Goal: Task Accomplishment & Management: Use online tool/utility

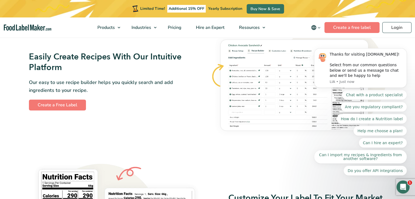
scroll to position [318, 0]
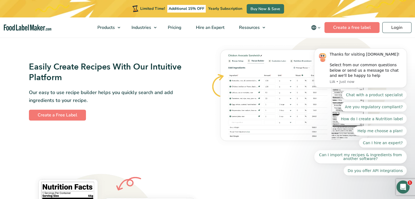
click at [401, 29] on body "Thanks for visiting FoodLabelMaker.com! Select from our common questions below …" at bounding box center [360, 82] width 105 height 200
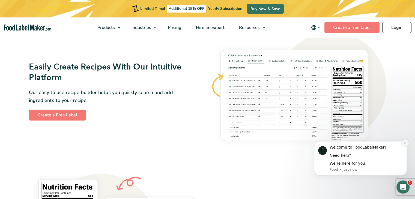
click at [405, 143] on icon "Dismiss notification" at bounding box center [405, 143] width 2 height 2
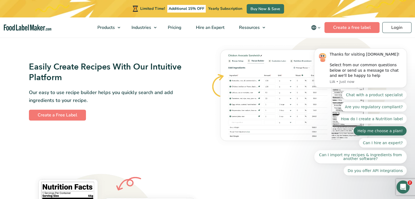
click at [353, 136] on button "Help me choose a plan!" at bounding box center [379, 131] width 53 height 10
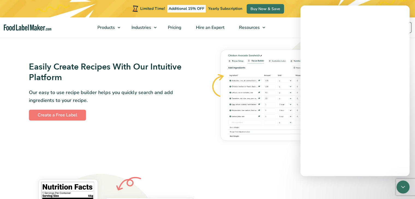
scroll to position [0, 0]
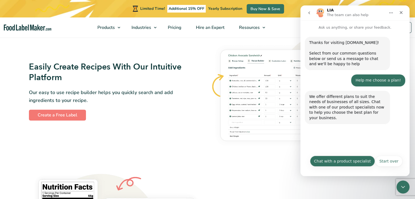
click at [339, 164] on button "Chat with a product specialist" at bounding box center [342, 161] width 65 height 11
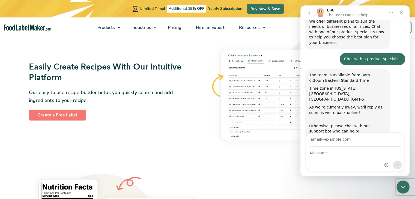
scroll to position [96, 0]
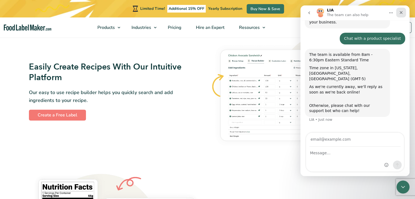
click at [402, 16] on div "Close" at bounding box center [401, 13] width 10 height 10
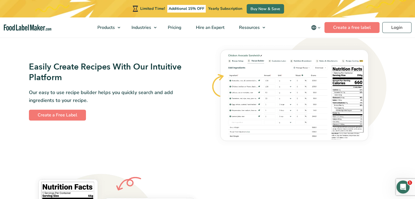
click at [184, 6] on span "Additional 15% OFF" at bounding box center [186, 9] width 38 height 8
click at [176, 26] on span "Pricing" at bounding box center [174, 28] width 16 height 6
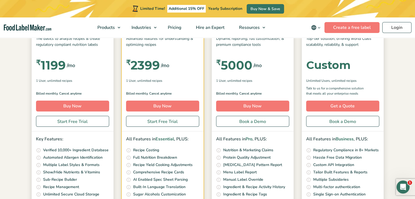
scroll to position [157, 0]
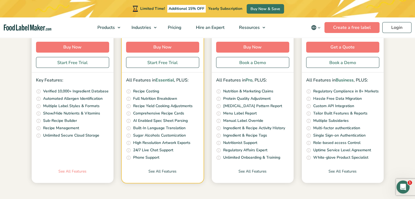
click at [70, 169] on link "See All Features" at bounding box center [73, 176] width 82 height 14
click at [68, 169] on link "See All Features" at bounding box center [73, 176] width 82 height 14
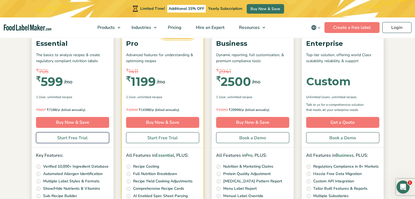
click at [61, 140] on link "Start Free Trial" at bounding box center [72, 137] width 73 height 11
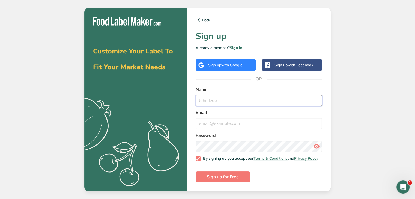
click at [225, 101] on input "text" at bounding box center [259, 100] width 126 height 11
type input "namratanair2603@gmail.com"
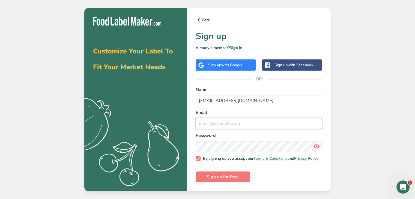
click at [226, 119] on input "email" at bounding box center [259, 123] width 126 height 11
drag, startPoint x: 260, startPoint y: 101, endPoint x: 194, endPoint y: 98, distance: 65.5
click at [194, 98] on div "Back Sign up Already a member? Sign in Sign up with Google Sign up with Faceboo…" at bounding box center [259, 99] width 144 height 183
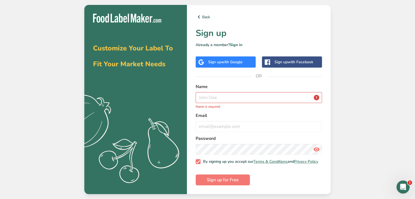
click at [235, 59] on span "with Google" at bounding box center [231, 61] width 21 height 5
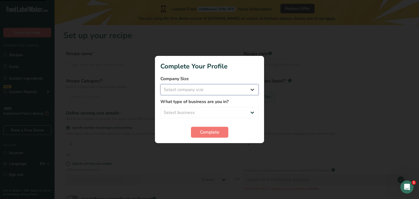
click at [208, 91] on select "Select company size Fewer than 10 Employees 10 to 50 Employees 51 to 500 Employ…" at bounding box center [209, 89] width 98 height 11
select select "2"
click at [160, 84] on select "Select company size Fewer than 10 Employees 10 to 50 Employees 51 to 500 Employ…" at bounding box center [209, 89] width 98 height 11
click at [199, 115] on select "Select business Packaged Food Manufacturer Restaurant & Cafe Bakery Meal Plans …" at bounding box center [209, 112] width 98 height 11
select select "3"
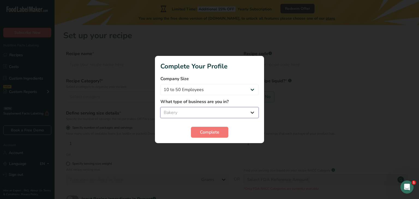
click at [160, 107] on select "Select business Packaged Food Manufacturer Restaurant & Cafe Bakery Meal Plans …" at bounding box center [209, 112] width 98 height 11
click at [202, 134] on span "Complete" at bounding box center [209, 132] width 19 height 7
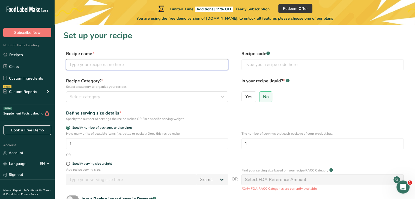
click at [158, 64] on input "text" at bounding box center [147, 64] width 162 height 11
click at [121, 64] on input "text" at bounding box center [147, 64] width 162 height 11
click at [258, 67] on input "text" at bounding box center [322, 64] width 162 height 11
click at [88, 98] on span "Select category" at bounding box center [85, 97] width 31 height 7
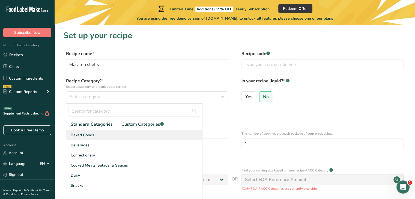
click at [83, 135] on span "Baked Goods" at bounding box center [82, 135] width 23 height 6
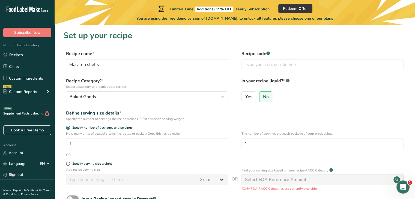
click at [285, 83] on label "Is your recipe liquid? * .a-a{fill:#347362;}.b-a{fill:#fff;}" at bounding box center [322, 83] width 162 height 11
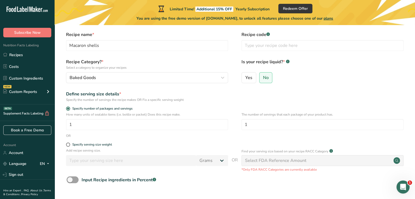
scroll to position [19, 0]
drag, startPoint x: 160, startPoint y: 49, endPoint x: 61, endPoint y: 43, distance: 99.2
click at [61, 43] on section "Set up your recipe Recipe name * Macaron shells Recipe code .a-a{fill:#347362;}…" at bounding box center [235, 114] width 360 height 216
type input "B"
type input "Gluten free Brownie"
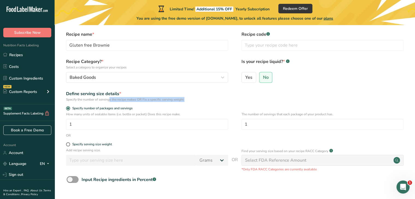
drag, startPoint x: 94, startPoint y: 100, endPoint x: 89, endPoint y: 103, distance: 6.1
click at [89, 103] on form "Recipe name * Gluten free Brownie Recipe code .a-a{fill:#347362;}.b-a{fill:#fff…" at bounding box center [234, 122] width 343 height 182
click at [155, 108] on label "Specify number of packages and servings" at bounding box center [147, 108] width 162 height 4
click at [70, 108] on input "Specify number of packages and servings" at bounding box center [68, 109] width 4 height 4
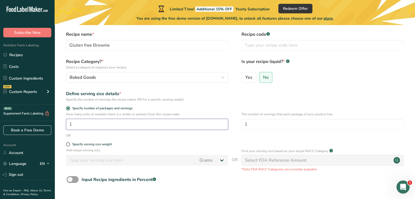
click at [122, 123] on input "1" at bounding box center [147, 124] width 162 height 11
drag, startPoint x: 122, startPoint y: 123, endPoint x: 67, endPoint y: 122, distance: 55.9
drag, startPoint x: 67, startPoint y: 122, endPoint x: 74, endPoint y: 125, distance: 8.2
click at [74, 125] on input "1" at bounding box center [147, 124] width 162 height 11
click at [74, 125] on input "number" at bounding box center [147, 124] width 162 height 11
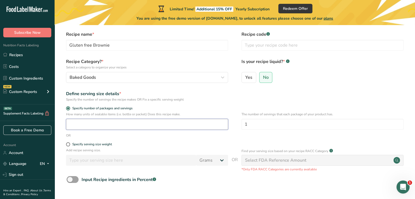
click at [131, 124] on input "number" at bounding box center [147, 124] width 162 height 11
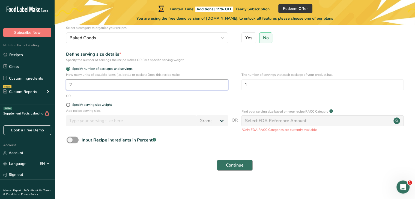
type input "2"
click at [239, 163] on span "Continue" at bounding box center [235, 165] width 18 height 7
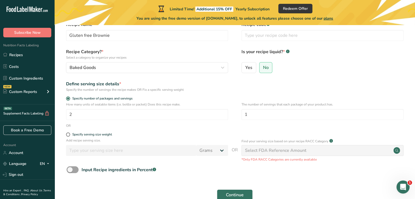
click at [282, 150] on div "Select FDA Reference Amount" at bounding box center [275, 150] width 61 height 7
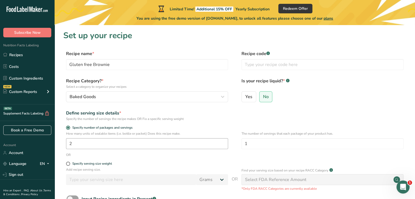
scroll to position [60, 0]
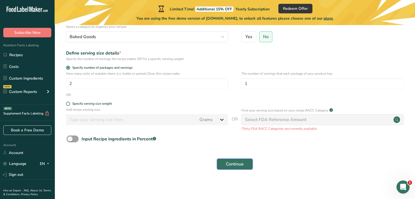
click at [227, 164] on span "Continue" at bounding box center [235, 164] width 18 height 7
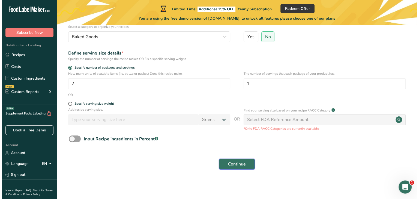
scroll to position [0, 0]
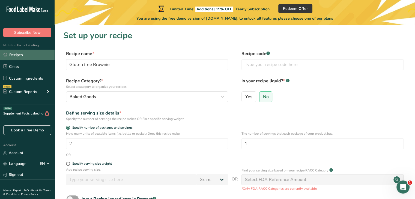
click at [26, 58] on link "Recipes" at bounding box center [27, 55] width 55 height 10
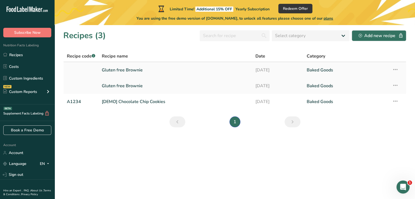
click at [148, 69] on link "Gluten free Brownie" at bounding box center [175, 69] width 147 height 11
click at [396, 70] on icon at bounding box center [395, 70] width 7 height 10
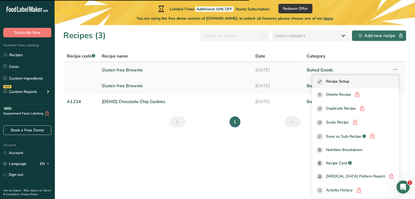
click at [383, 79] on div "Recipe Setup" at bounding box center [355, 82] width 78 height 6
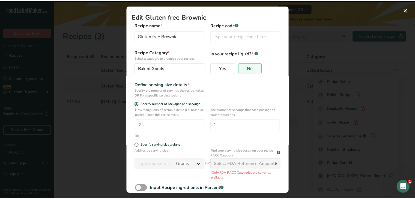
scroll to position [30, 0]
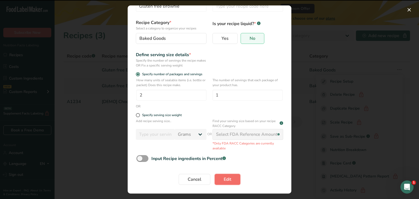
click at [219, 180] on button "Edit" at bounding box center [228, 179] width 26 height 11
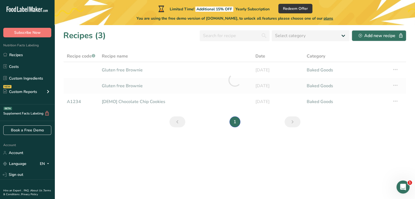
click at [396, 70] on div at bounding box center [234, 79] width 343 height 59
click at [396, 69] on div at bounding box center [234, 79] width 343 height 59
click at [128, 72] on div at bounding box center [234, 79] width 343 height 59
click at [128, 68] on div at bounding box center [234, 79] width 343 height 59
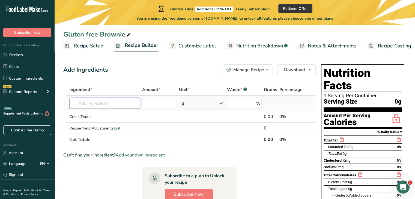
click at [105, 102] on input "text" at bounding box center [104, 103] width 71 height 11
click at [122, 103] on input "text" at bounding box center [104, 103] width 71 height 11
click at [107, 100] on input "text" at bounding box center [104, 103] width 71 height 11
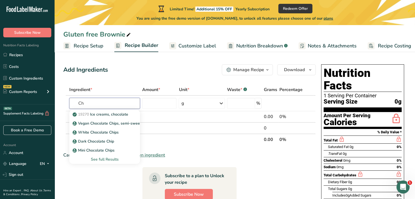
type input "C"
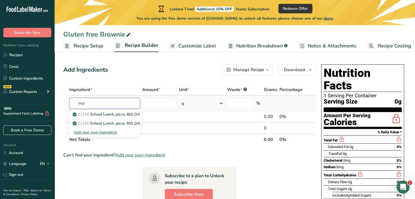
type input "m"
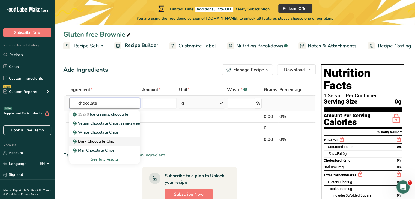
type input "chocolate"
click at [100, 141] on p "Dark Chocolate Chip" at bounding box center [94, 142] width 40 height 6
type input "Dark Chocolate Chip"
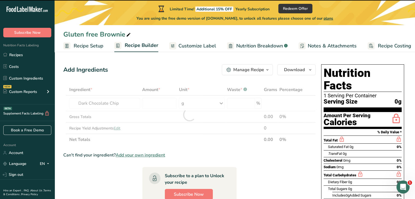
type input "0"
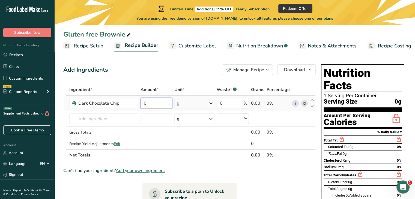
click at [159, 105] on input "0" at bounding box center [156, 103] width 32 height 11
type input "315"
click at [115, 120] on div "Ingredient * Amount * Unit * Waste * .a-a{fill:#347362;}.b-a{fill:#fff;} Grams …" at bounding box center [189, 122] width 252 height 77
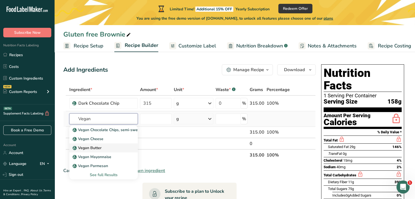
type input "Vegan"
click at [102, 146] on div "Vegan Butter" at bounding box center [99, 148] width 51 height 6
type input "Vegan Butter"
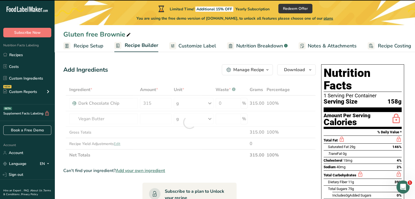
click at [158, 118] on div at bounding box center [189, 122] width 252 height 77
type input "0"
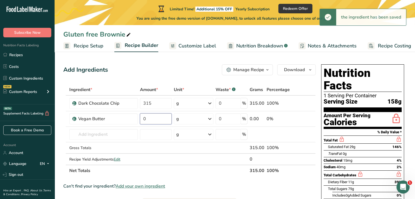
click at [158, 118] on input "0" at bounding box center [155, 118] width 31 height 11
click at [160, 118] on input "0" at bounding box center [155, 118] width 31 height 11
type input "105"
click at [88, 136] on div "Ingredient * Amount * Unit * Waste * .a-a{fill:#347362;}.b-a{fill:#fff;} Grams …" at bounding box center [189, 130] width 252 height 92
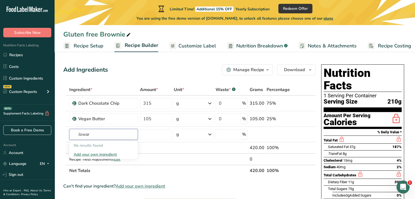
type input "Jowar"
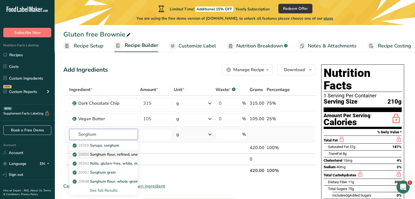
type input "Sorghum"
click at [116, 155] on p "20650 Sorghum flour, refined, unenriched" at bounding box center [112, 155] width 77 height 6
type input "Sorghum flour, refined, unenriched"
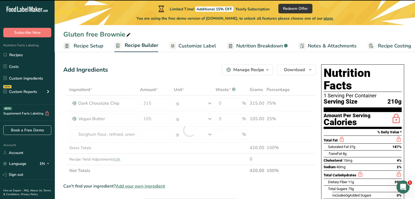
type input "0"
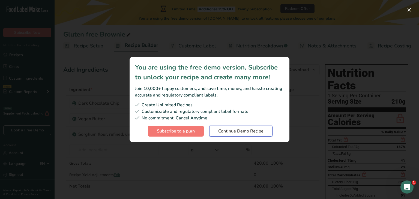
click at [249, 129] on span "Continue Demo Recipe" at bounding box center [240, 131] width 45 height 7
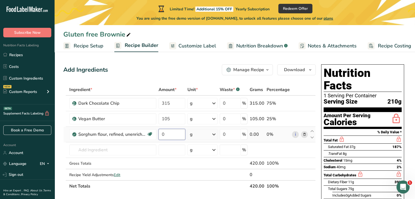
click at [162, 133] on input "0" at bounding box center [171, 134] width 27 height 11
type input "100"
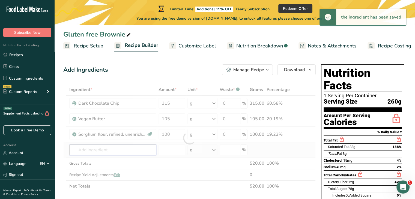
click at [85, 151] on div "Ingredient * Amount * Unit * Waste * .a-a{fill:#347362;}.b-a{fill:#fff;} Grams …" at bounding box center [189, 138] width 252 height 108
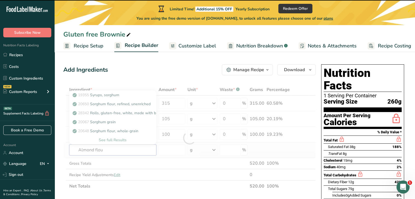
type input "Almond flour"
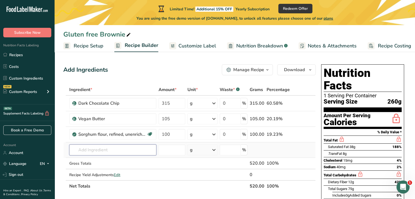
click at [120, 152] on input "text" at bounding box center [112, 150] width 87 height 11
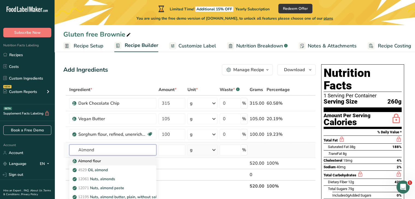
type input "Almond"
click at [110, 164] on link "Almond flour" at bounding box center [112, 161] width 87 height 9
type input "Almond flour"
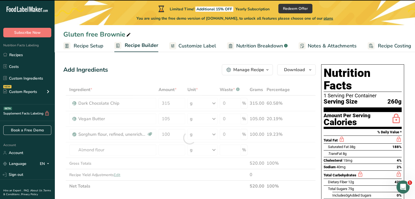
click at [169, 152] on div at bounding box center [189, 138] width 252 height 108
type input "0"
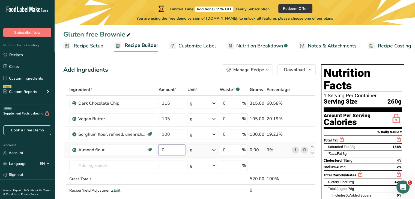
click at [168, 152] on input "0" at bounding box center [171, 150] width 27 height 11
type input "22"
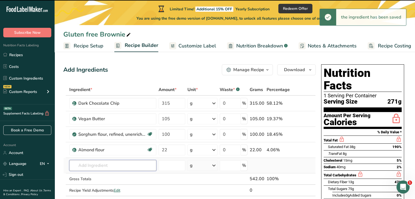
click at [92, 164] on div "Ingredient * Amount * Unit * Waste * .a-a{fill:#347362;}.b-a{fill:#fff;} Grams …" at bounding box center [189, 146] width 252 height 124
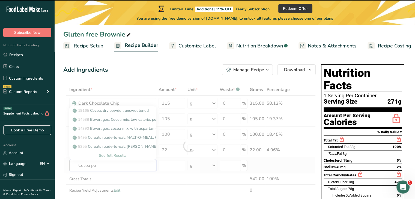
type input "Cocoa pow"
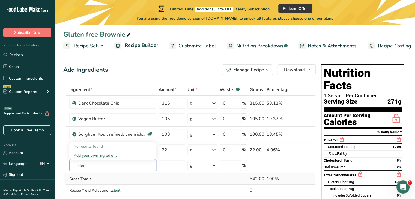
type input "der"
click at [142, 173] on td "Gross Totals" at bounding box center [112, 178] width 89 height 11
click at [99, 164] on input "text" at bounding box center [112, 165] width 87 height 11
type input "C"
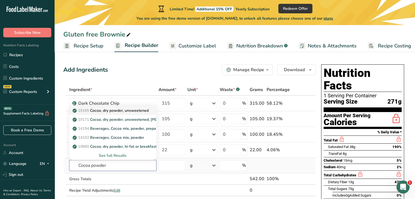
type input "Cocoa powder"
click at [139, 113] on p "19165 Cocoa, dry powder, unsweetened" at bounding box center [111, 111] width 75 height 6
type input "Cocoa, dry powder, unsweetened"
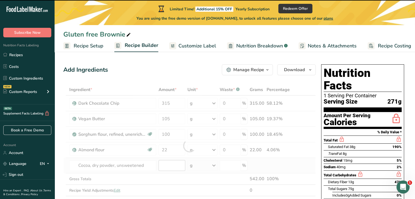
type input "0"
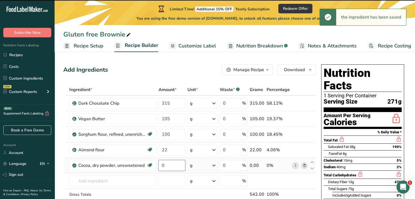
click at [176, 165] on input "0" at bounding box center [171, 165] width 27 height 11
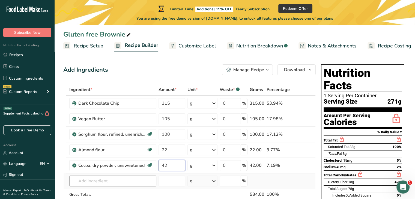
type input "42"
click at [105, 185] on div "Ingredient * Amount * Unit * Waste * .a-a{fill:#347362;}.b-a{fill:#fff;} Grams …" at bounding box center [189, 153] width 252 height 139
click at [118, 181] on input "text" at bounding box center [112, 181] width 87 height 11
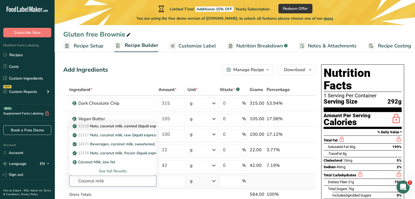
type input "Coconut milk"
click at [109, 124] on p "12118 Nuts, coconut milk, canned (liquid expressed from grated meat and water)" at bounding box center [147, 126] width 146 height 6
type input "Nuts, coconut milk, canned (liquid expressed from grated meat and water)"
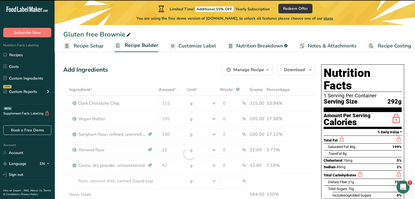
click at [166, 179] on div at bounding box center [189, 153] width 252 height 139
type input "0"
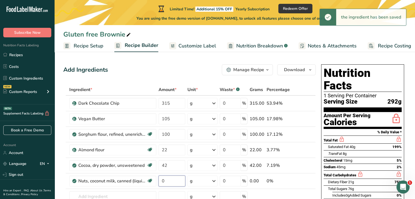
click at [166, 179] on input "0" at bounding box center [171, 181] width 27 height 11
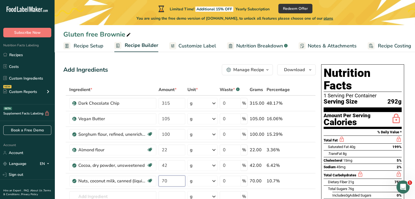
type input "70"
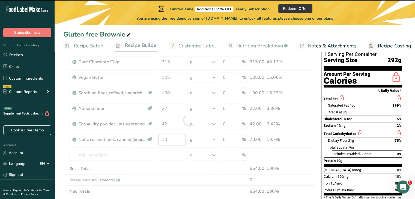
scroll to position [42, 0]
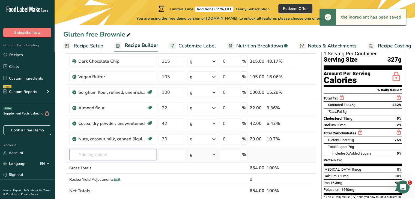
click at [90, 153] on div "Ingredient * Amount * Unit * Waste * .a-a{fill:#347362;}.b-a{fill:#fff;} Grams …" at bounding box center [189, 119] width 252 height 155
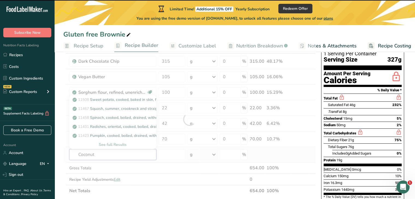
type input "Coconut C"
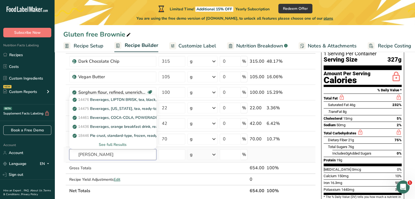
click at [86, 152] on input "[PERSON_NAME]" at bounding box center [112, 154] width 87 height 11
type input "Coconut Cream"
click at [121, 118] on p "12116 Nuts, coconut cream, canned, sweetened" at bounding box center [118, 118] width 89 height 6
type input "Nuts, coconut cream, canned, sweetened"
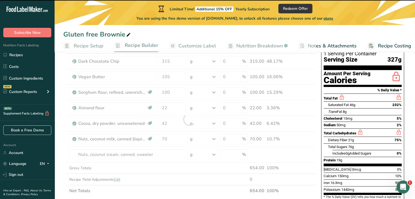
click at [169, 156] on div at bounding box center [189, 119] width 252 height 155
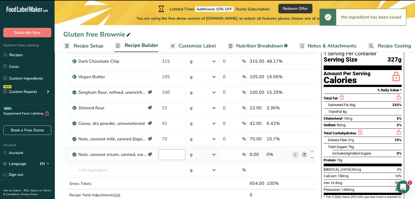
type input "0"
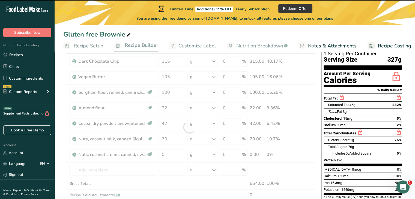
click at [166, 155] on div at bounding box center [189, 127] width 252 height 170
click at [164, 153] on div at bounding box center [189, 127] width 252 height 170
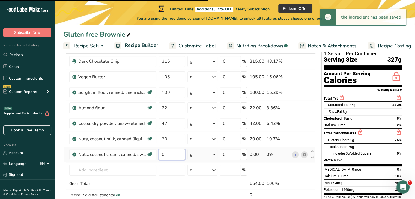
click at [164, 154] on input "0" at bounding box center [171, 154] width 27 height 11
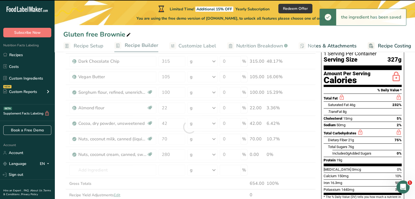
type input "0"
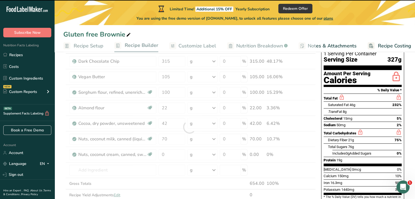
click at [105, 157] on div at bounding box center [189, 127] width 252 height 170
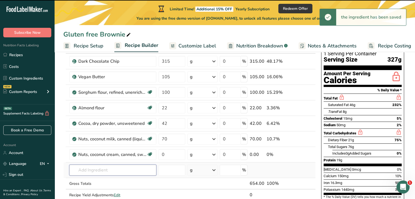
click at [99, 171] on input "text" at bounding box center [112, 170] width 87 height 11
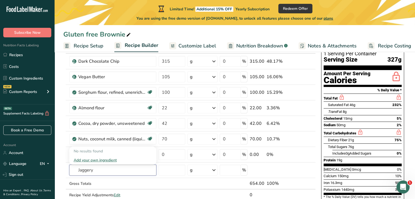
type input "Jaggery"
click at [112, 170] on input "golden sugar" at bounding box center [112, 170] width 87 height 11
drag, startPoint x: 114, startPoint y: 169, endPoint x: 42, endPoint y: 163, distance: 71.7
click at [42, 163] on div ".a-20{fill:#fff;} Subscribe Now Nutrition Facts Labeling Recipes Costs Custom I…" at bounding box center [207, 178] width 415 height 440
type input "jaggery"
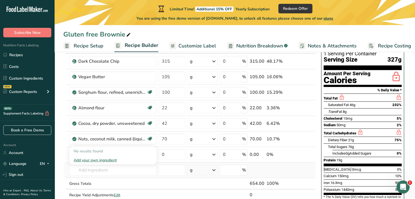
click at [84, 160] on div "Add your own ingredient" at bounding box center [113, 160] width 78 height 6
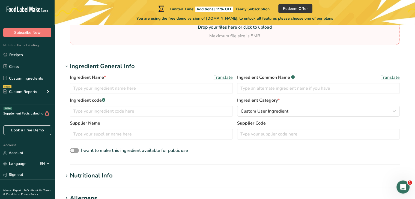
scroll to position [70, 0]
click at [127, 89] on input "text" at bounding box center [151, 88] width 163 height 11
type input "jaggery"
click at [265, 87] on input "text" at bounding box center [318, 88] width 163 height 11
type input "gur"
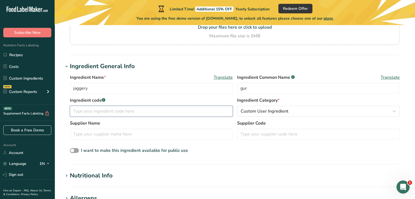
click at [185, 113] on input "text" at bounding box center [151, 111] width 163 height 11
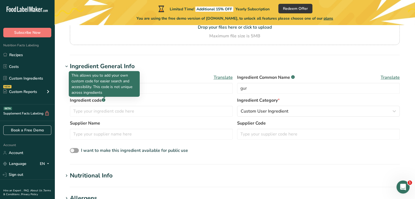
click at [104, 99] on div at bounding box center [104, 98] width 3 height 3
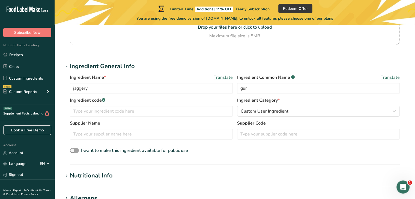
click at [251, 119] on div "Ingredient code .a-a{fill:#347362;}.b-a{fill:#fff;} Ingredient Category * Custo…" at bounding box center [235, 108] width 330 height 23
click at [251, 117] on div "Ingredient code .a-a{fill:#347362;}.b-a{fill:#fff;} Ingredient Category * Custo…" at bounding box center [235, 108] width 330 height 23
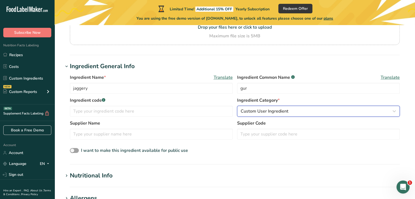
click at [248, 109] on span "Custom User Ingredient" at bounding box center [264, 111] width 48 height 7
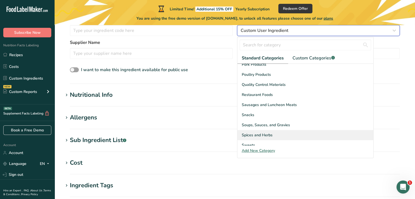
scroll to position [210, 0]
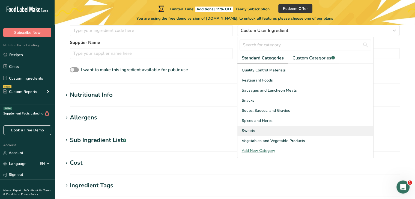
click at [258, 131] on div "Sweets" at bounding box center [305, 131] width 136 height 10
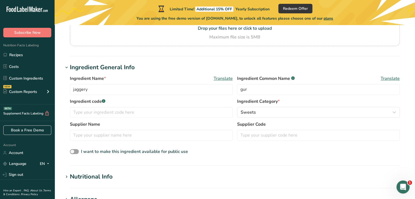
scroll to position [0, 0]
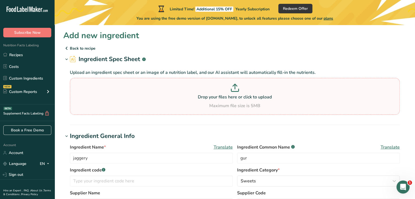
click at [235, 83] on section "Drop your files here or click to upload Maximum file size is 5MB" at bounding box center [234, 96] width 327 height 34
click at [235, 83] on input "Drop your files here or click to upload Maximum file size is 5MB" at bounding box center [235, 96] width 330 height 37
click at [126, 92] on p at bounding box center [234, 89] width 327 height 10
click at [126, 92] on input "Drop your files here or click to upload Maximum file size is 5MB" at bounding box center [235, 96] width 330 height 37
click at [240, 105] on div "Maximum file size is 5MB" at bounding box center [234, 106] width 327 height 7
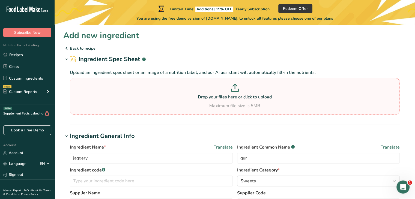
click at [240, 105] on input "Drop your files here or click to upload Maximum file size is 5MB" at bounding box center [235, 96] width 330 height 37
click at [267, 105] on div "Maximum file size is 5MB" at bounding box center [234, 106] width 327 height 7
click at [267, 105] on input "Drop your files here or click to upload Maximum file size is 5MB" at bounding box center [235, 96] width 330 height 37
click at [248, 110] on section "Drop your files here or click to upload Maximum file size is 5MB" at bounding box center [234, 96] width 327 height 34
click at [248, 110] on input "Drop your files here or click to upload Maximum file size is 5MB" at bounding box center [235, 96] width 330 height 37
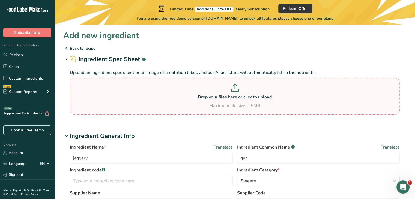
click at [188, 87] on p at bounding box center [234, 89] width 327 height 10
click at [188, 87] on input "Drop your files here or click to upload Maximum file size is 5MB" at bounding box center [235, 96] width 330 height 37
type input "C:\fakepath\60be9927-e236-484f-9531-ef78c3c65288.avif"
click at [81, 47] on p "Back to recipe" at bounding box center [234, 48] width 343 height 7
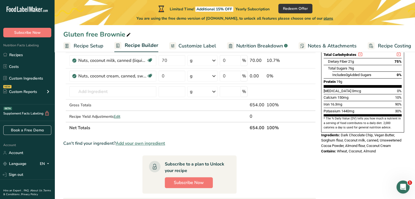
scroll to position [100, 0]
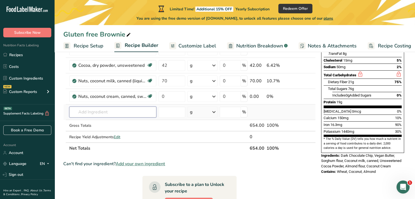
click at [109, 112] on input "text" at bounding box center [112, 112] width 87 height 11
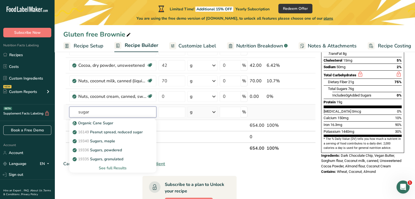
click at [113, 112] on input "sugar" at bounding box center [112, 112] width 87 height 11
type input "s"
type input "raw sugar"
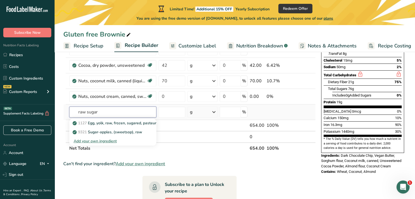
drag, startPoint x: 112, startPoint y: 112, endPoint x: 73, endPoint y: 112, distance: 38.7
click at [73, 112] on input "raw sugar" at bounding box center [112, 112] width 87 height 11
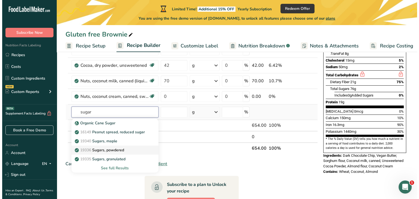
scroll to position [137, 0]
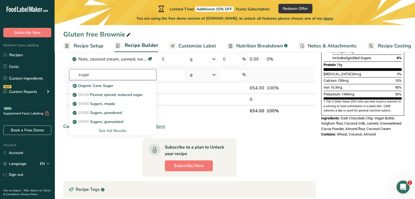
type input "sugar"
click at [120, 129] on div "See full Results" at bounding box center [113, 131] width 78 height 6
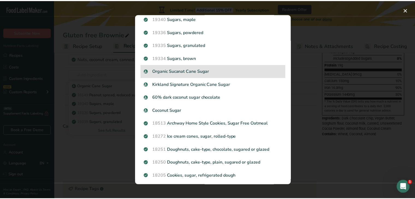
scroll to position [0, 0]
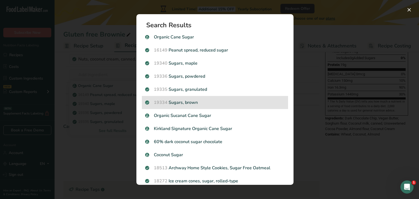
click at [195, 104] on p "19334 Sugars, brown" at bounding box center [215, 102] width 140 height 7
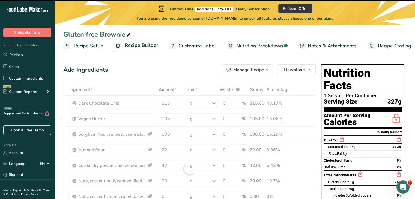
type input "0"
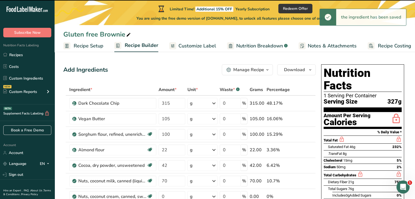
scroll to position [100, 0]
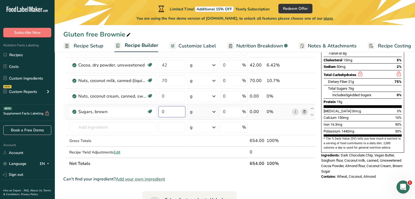
click at [174, 110] on input "0" at bounding box center [171, 111] width 27 height 11
type input "150"
click at [83, 130] on div "Ingredient * Amount * Unit * Waste * .a-a{fill:#347362;}.b-a{fill:#fff;} Grams …" at bounding box center [189, 77] width 252 height 186
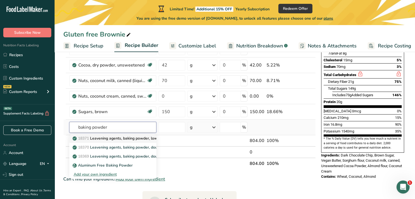
type input "baking powder"
click at [102, 140] on p "18371 Leavening agents, baking powder, low-sodium" at bounding box center [123, 139] width 98 height 6
type input "Leavening agents, baking powder, low-sodium"
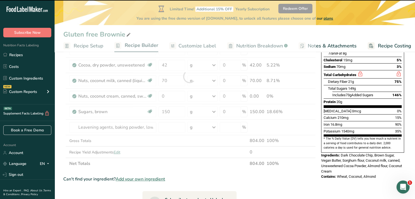
click at [168, 127] on div at bounding box center [189, 77] width 252 height 186
type input "0"
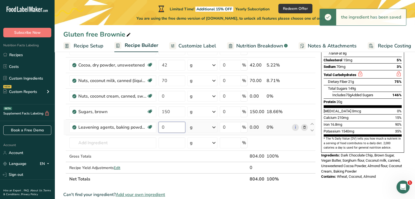
click at [168, 127] on input "0" at bounding box center [171, 127] width 27 height 11
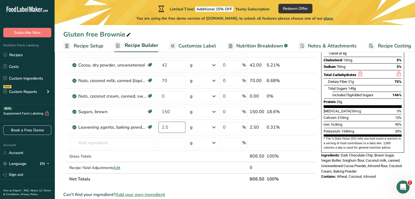
type input "2.5"
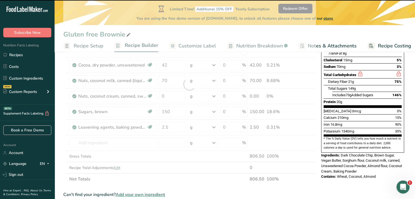
click at [104, 139] on div at bounding box center [189, 84] width 252 height 201
click at [94, 141] on div at bounding box center [189, 84] width 252 height 201
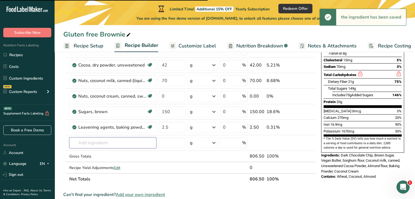
click at [94, 141] on input "text" at bounding box center [112, 142] width 87 height 11
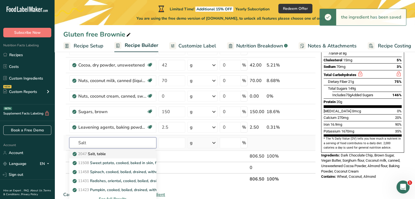
type input "Salt"
click at [106, 152] on p "2047 Salt, table" at bounding box center [90, 154] width 32 height 6
type input "Salt, table"
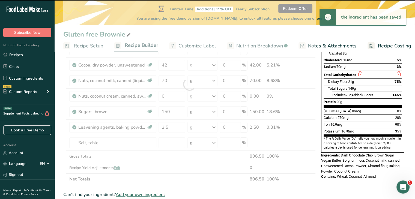
click at [157, 140] on div at bounding box center [189, 84] width 252 height 201
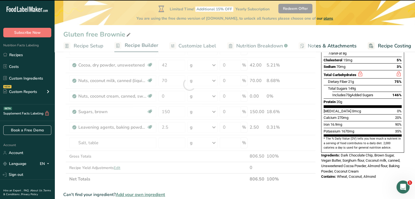
type input "0"
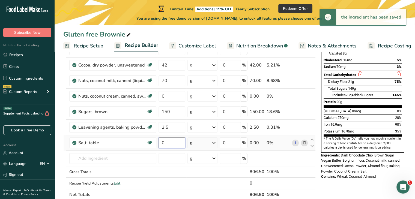
click at [165, 144] on input "0" at bounding box center [171, 142] width 27 height 11
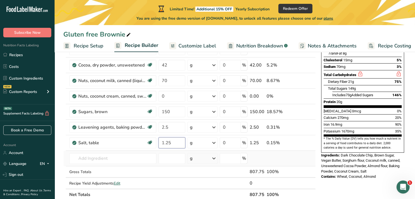
type input "1.25"
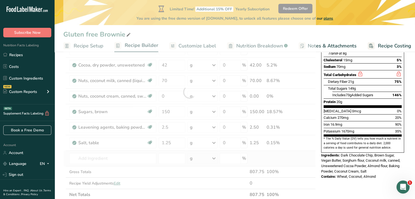
click at [289, 154] on div "Ingredient * Amount * Unit * Waste * .a-a{fill:#347362;}.b-a{fill:#fff;} Grams …" at bounding box center [189, 92] width 252 height 217
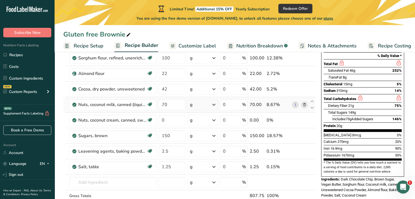
scroll to position [0, 0]
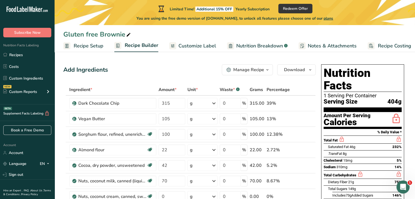
click at [91, 43] on span "Recipe Setup" at bounding box center [89, 45] width 30 height 7
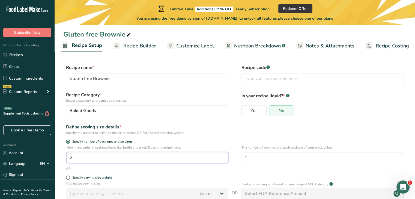
click at [117, 158] on input "2" at bounding box center [147, 157] width 161 height 11
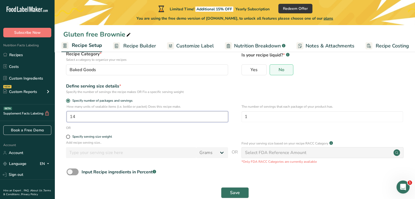
scroll to position [41, 0]
drag, startPoint x: 77, startPoint y: 114, endPoint x: 65, endPoint y: 115, distance: 12.0
click at [65, 115] on div "How many units of sealable items (i.e. bottle or packet) Does this recipe make.…" at bounding box center [234, 114] width 343 height 21
type input "1"
click at [68, 136] on span at bounding box center [68, 136] width 4 height 4
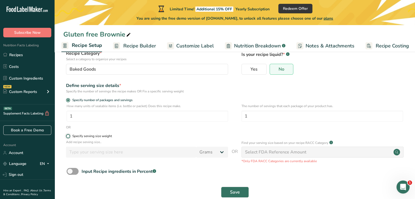
click at [68, 136] on input "Specify serving size weight" at bounding box center [68, 136] width 4 height 4
radio input "true"
radio input "false"
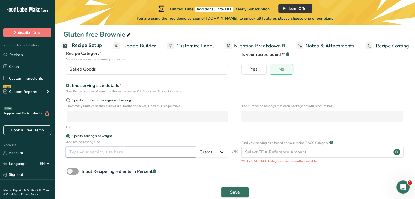
click at [77, 151] on input "number" at bounding box center [131, 152] width 130 height 11
type input "75"
click at [229, 192] on button "Save" at bounding box center [235, 192] width 28 height 11
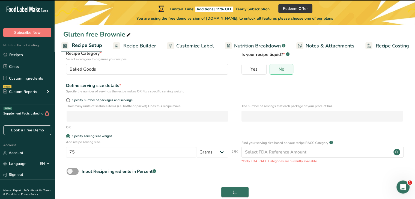
click at [148, 47] on span "Recipe Builder" at bounding box center [139, 45] width 33 height 7
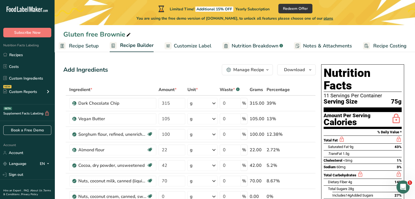
click at [74, 48] on span "Recipe Setup" at bounding box center [84, 45] width 30 height 7
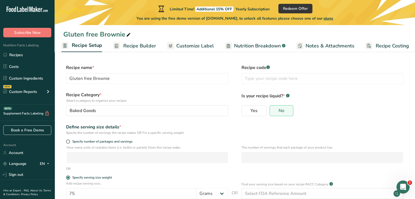
scroll to position [52, 0]
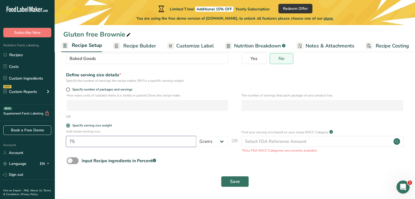
click at [169, 138] on input "75" at bounding box center [131, 141] width 130 height 11
type input "7"
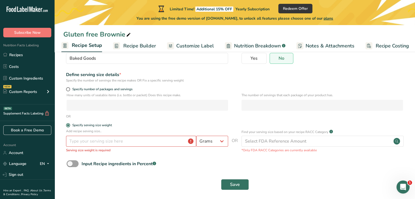
click at [97, 111] on div "How many units of sealable items (i.e. bottle or packet) Does this recipe make.…" at bounding box center [234, 103] width 343 height 21
click at [70, 88] on label "Specify number of packages and servings" at bounding box center [147, 89] width 162 height 4
click at [70, 88] on input "Specify number of packages and servings" at bounding box center [68, 90] width 4 height 4
radio input "true"
radio input "false"
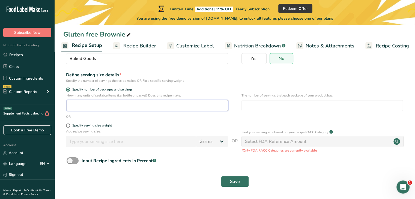
click at [83, 107] on input "number" at bounding box center [147, 105] width 161 height 11
type input "1"
type input "8"
click at [245, 180] on button "Save" at bounding box center [235, 181] width 28 height 11
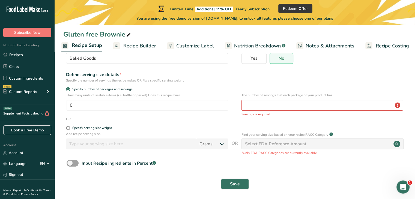
click at [127, 46] on span "Recipe Builder" at bounding box center [139, 45] width 33 height 7
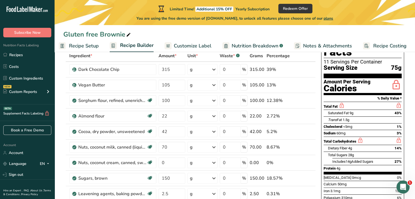
scroll to position [34, 0]
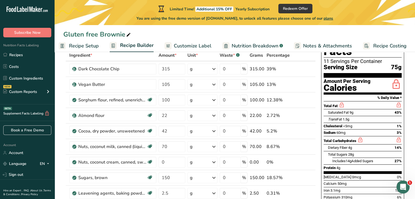
click at [183, 48] on span "Customize Label" at bounding box center [193, 45] width 38 height 7
click at [176, 43] on span "Customize Label" at bounding box center [193, 45] width 38 height 7
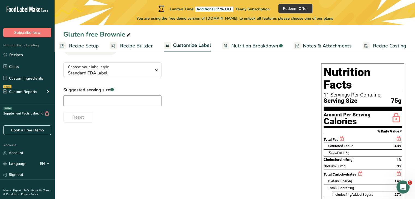
click at [242, 47] on span "Nutrition Breakdown" at bounding box center [254, 45] width 47 height 7
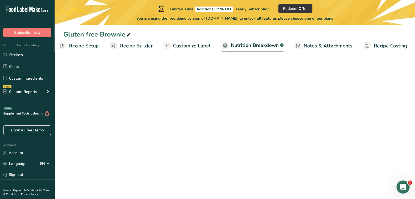
scroll to position [0, 5]
select select "Calories"
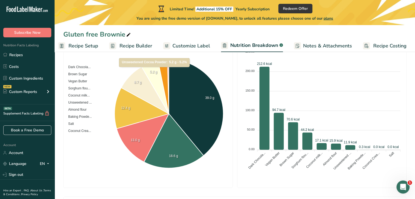
scroll to position [114, 0]
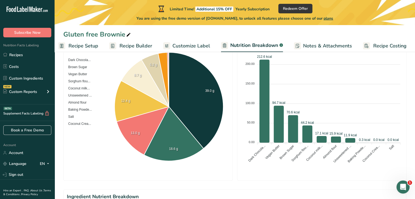
click at [140, 45] on span "Recipe Builder" at bounding box center [135, 45] width 33 height 7
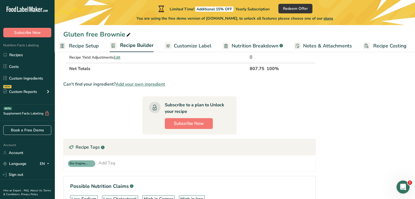
scroll to position [263, 0]
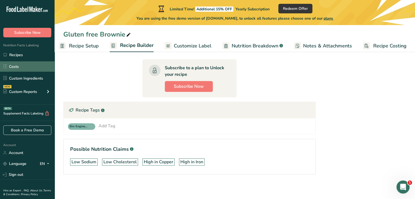
click at [18, 67] on link "Costs" at bounding box center [27, 66] width 55 height 10
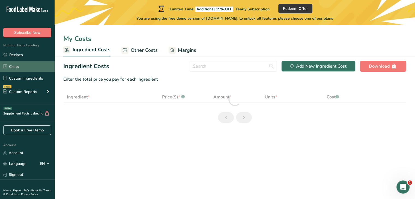
select select "1"
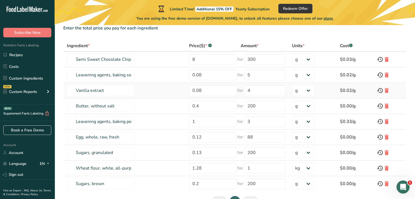
scroll to position [85, 0]
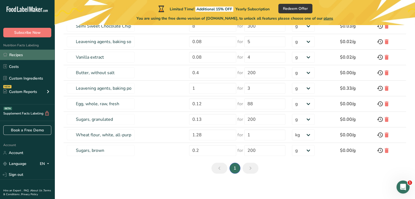
click at [29, 55] on link "Recipes" at bounding box center [27, 55] width 55 height 10
